Goal: Task Accomplishment & Management: Complete application form

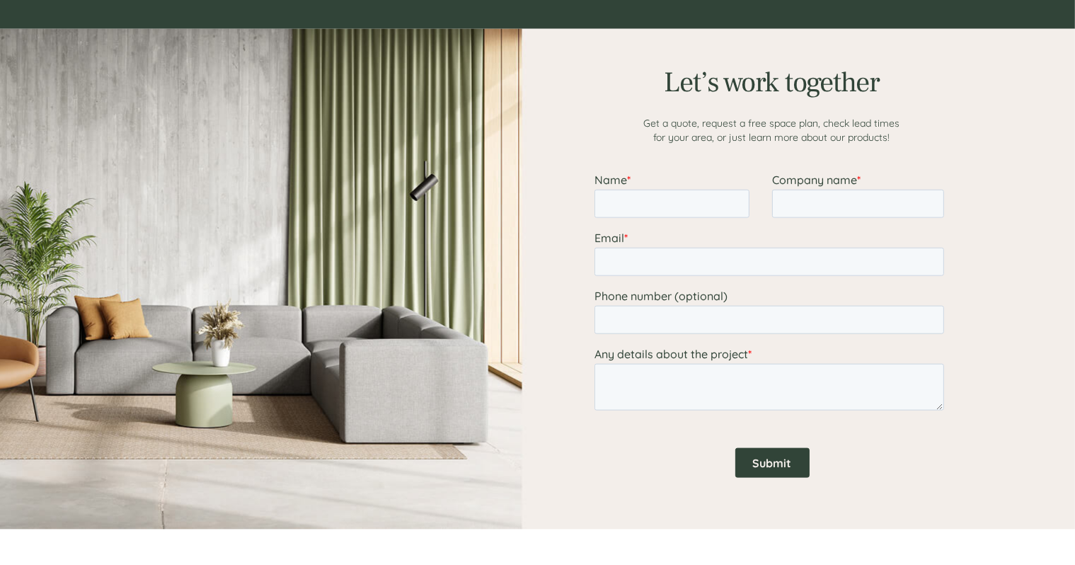
scroll to position [1734, 0]
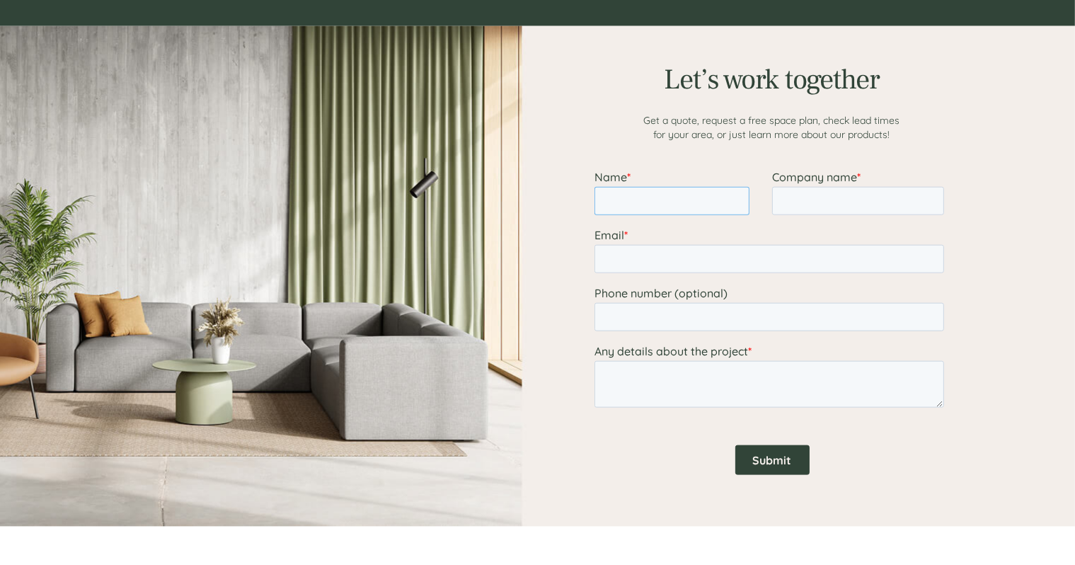
drag, startPoint x: 652, startPoint y: 208, endPoint x: 652, endPoint y: 200, distance: 8.5
click at [560, 202] on input "Name *" at bounding box center [671, 200] width 155 height 28
type input "[PERSON_NAME]"
click at [560, 190] on input "Company name *" at bounding box center [857, 200] width 172 height 28
type input "ps accounting"
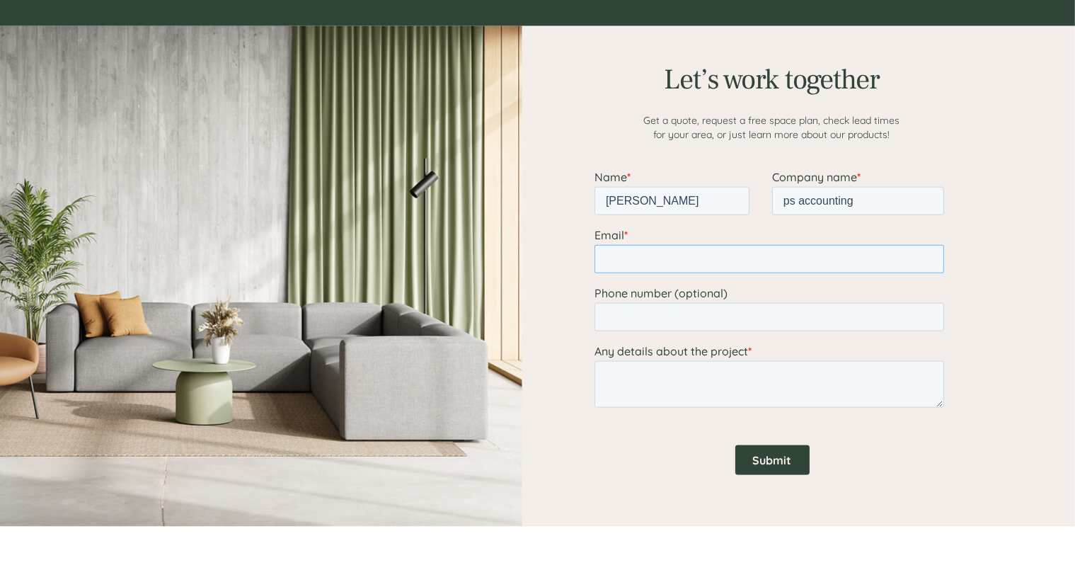
click at [560, 256] on input "Email *" at bounding box center [769, 258] width 350 height 28
type input "[EMAIL_ADDRESS][DOMAIN_NAME]"
click at [560, 322] on input "Phone number (optional)" at bounding box center [769, 316] width 350 height 28
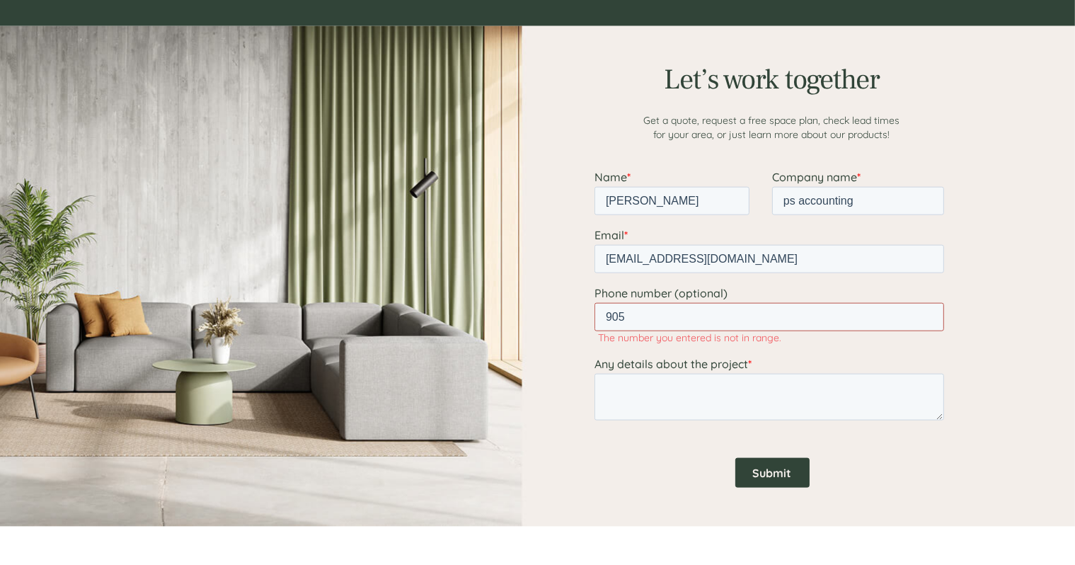
type input "[PHONE_NUMBER]"
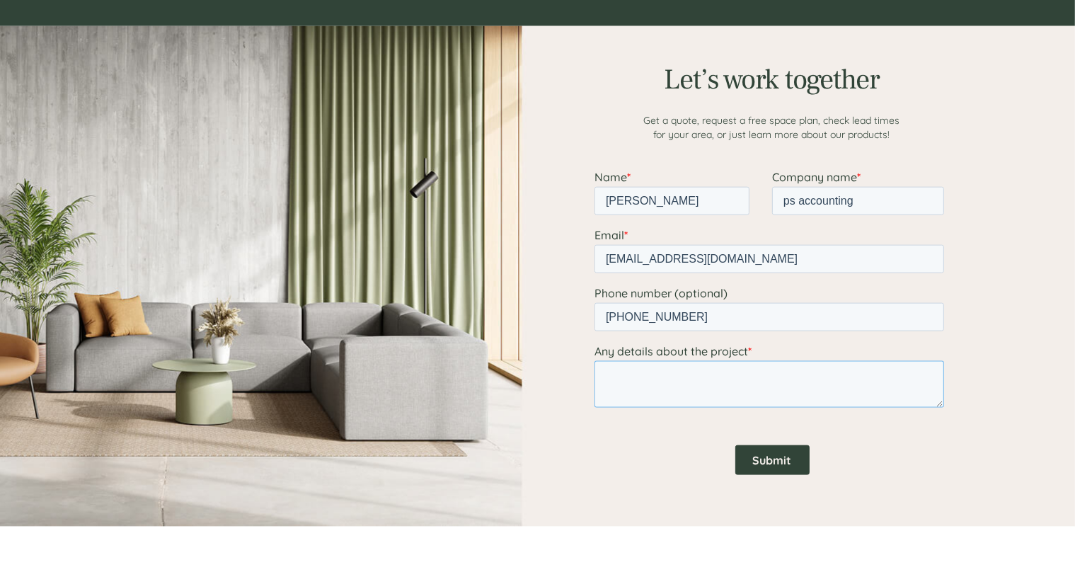
click at [560, 367] on textarea "Any details about the project *" at bounding box center [769, 383] width 350 height 47
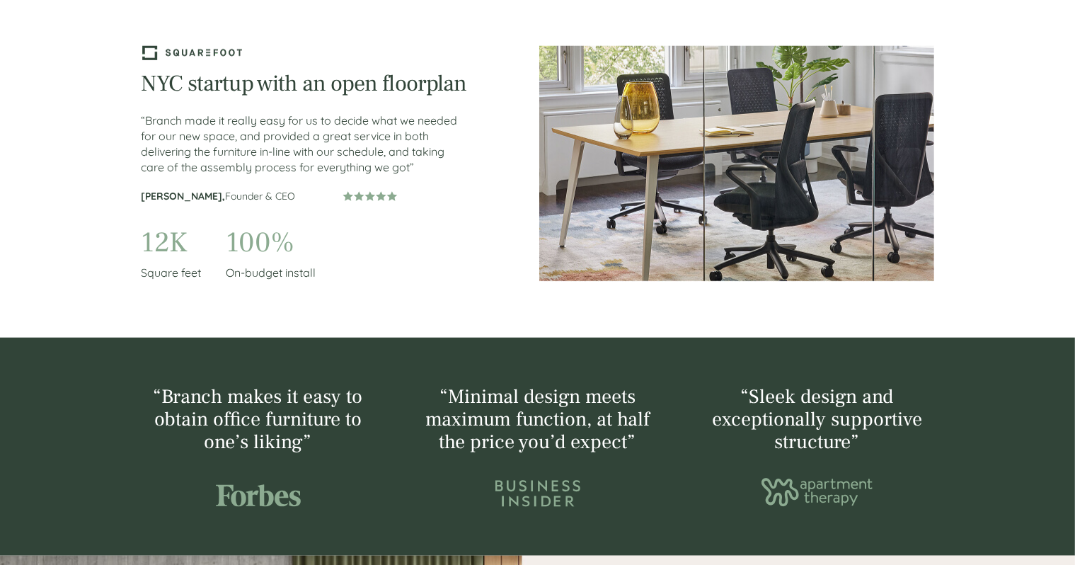
scroll to position [1202, 0]
